Goal: Task Accomplishment & Management: Manage account settings

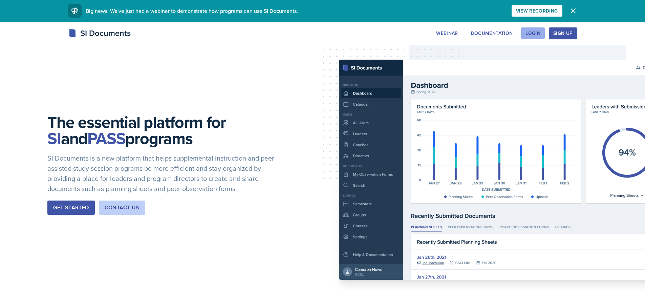
click at [528, 29] on button "Login" at bounding box center [533, 33] width 24 height 12
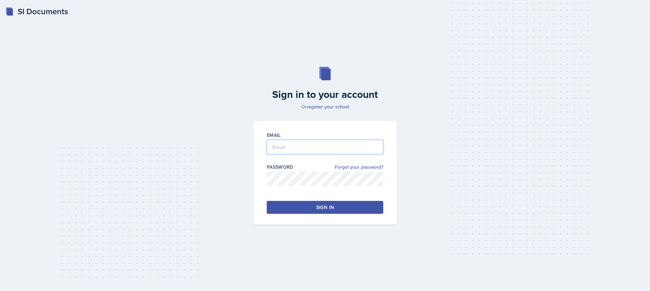
click at [310, 151] on input "email" at bounding box center [325, 147] width 116 height 14
type input "sroseiba@kennesaw"
click at [310, 151] on input "sroseiba@kennesaw" at bounding box center [325, 147] width 116 height 14
